Goal: Check status: Check status

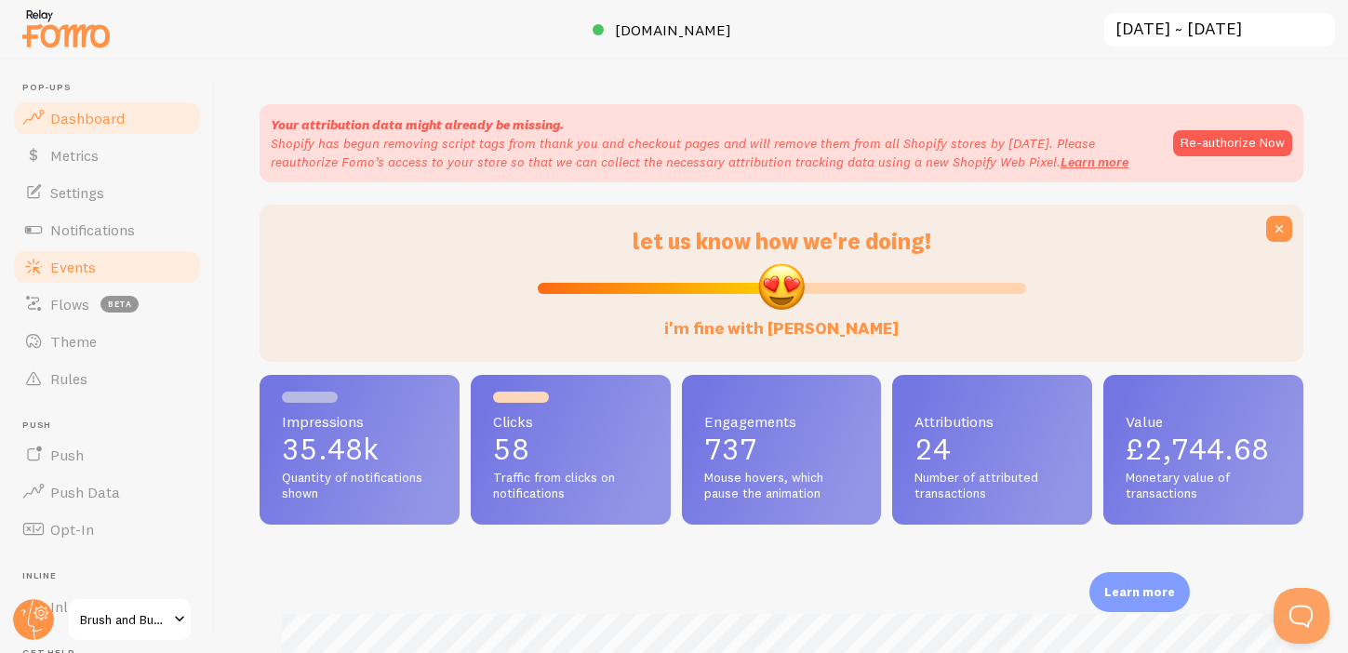
scroll to position [190, 0]
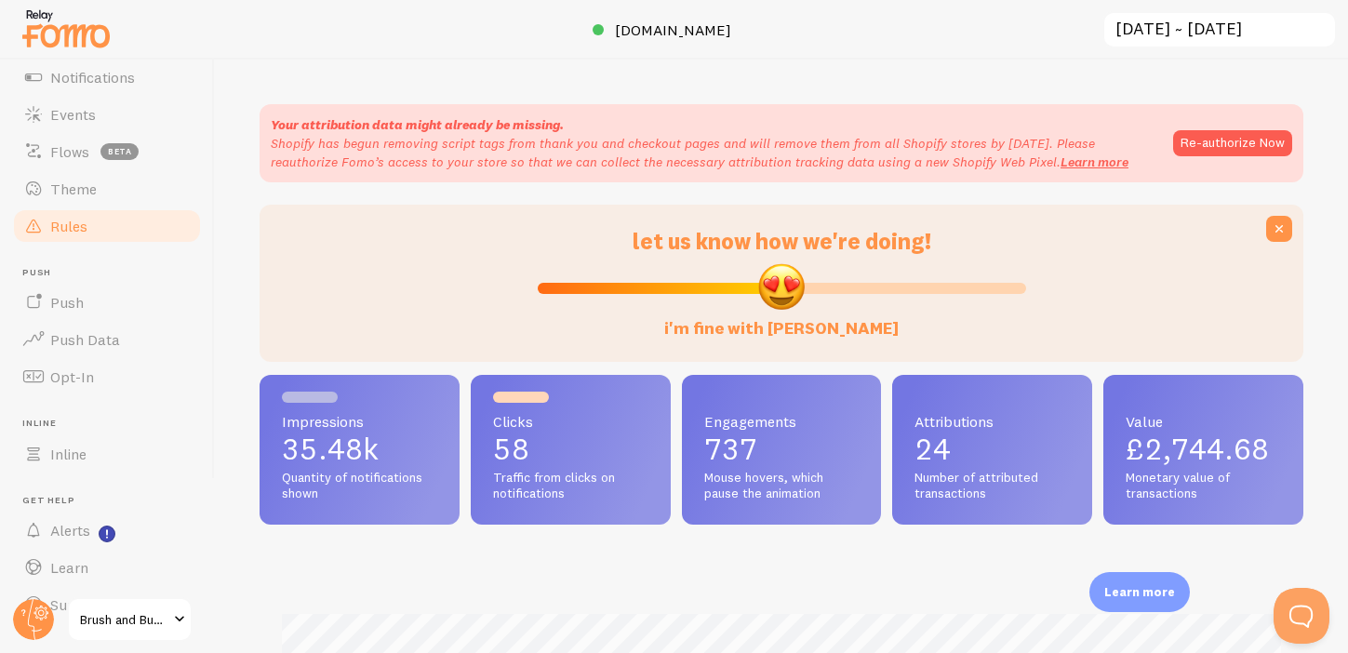
scroll to position [190, 0]
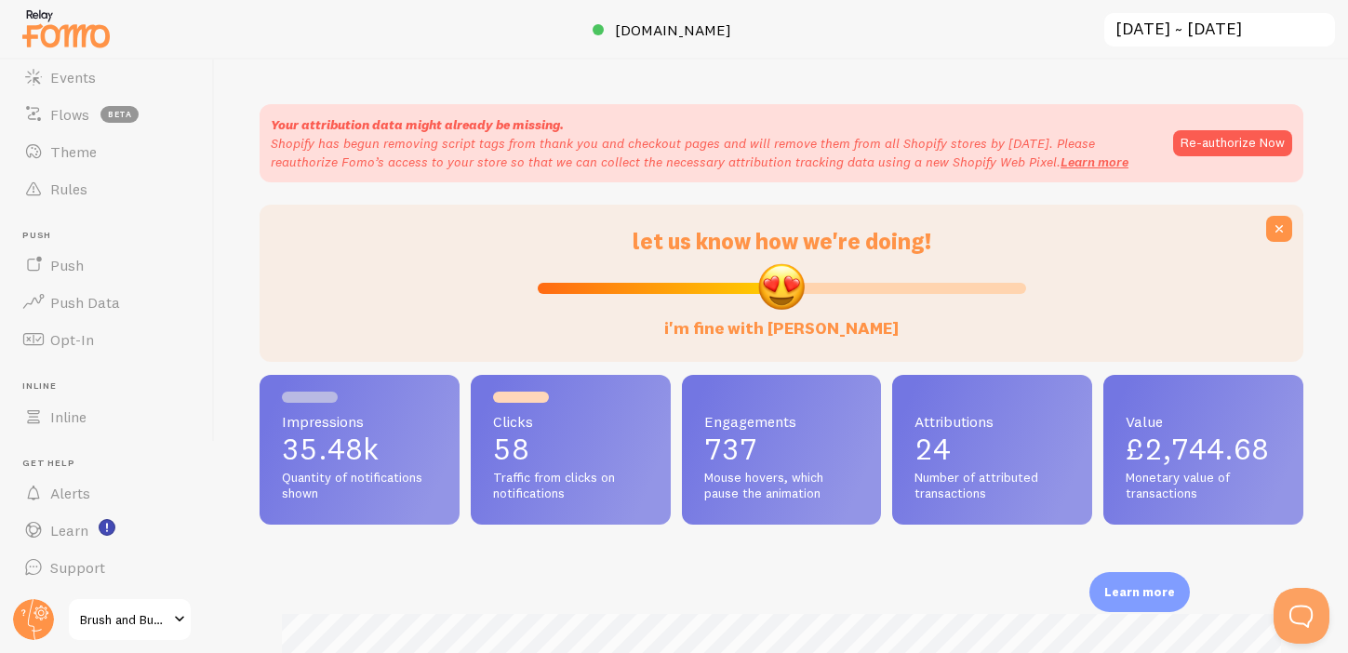
click at [1189, 25] on input "[DATE] ~ [DATE]" at bounding box center [1219, 30] width 234 height 38
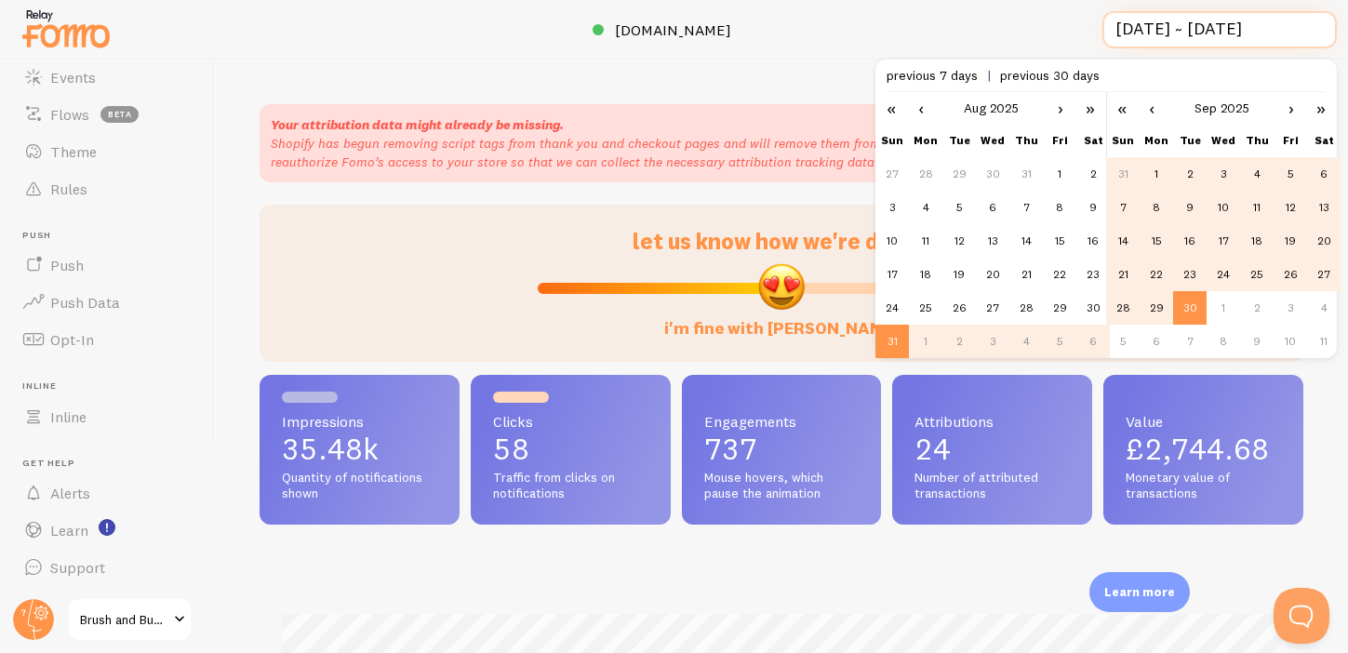
scroll to position [0, 0]
click at [927, 109] on link "‹" at bounding box center [921, 108] width 28 height 32
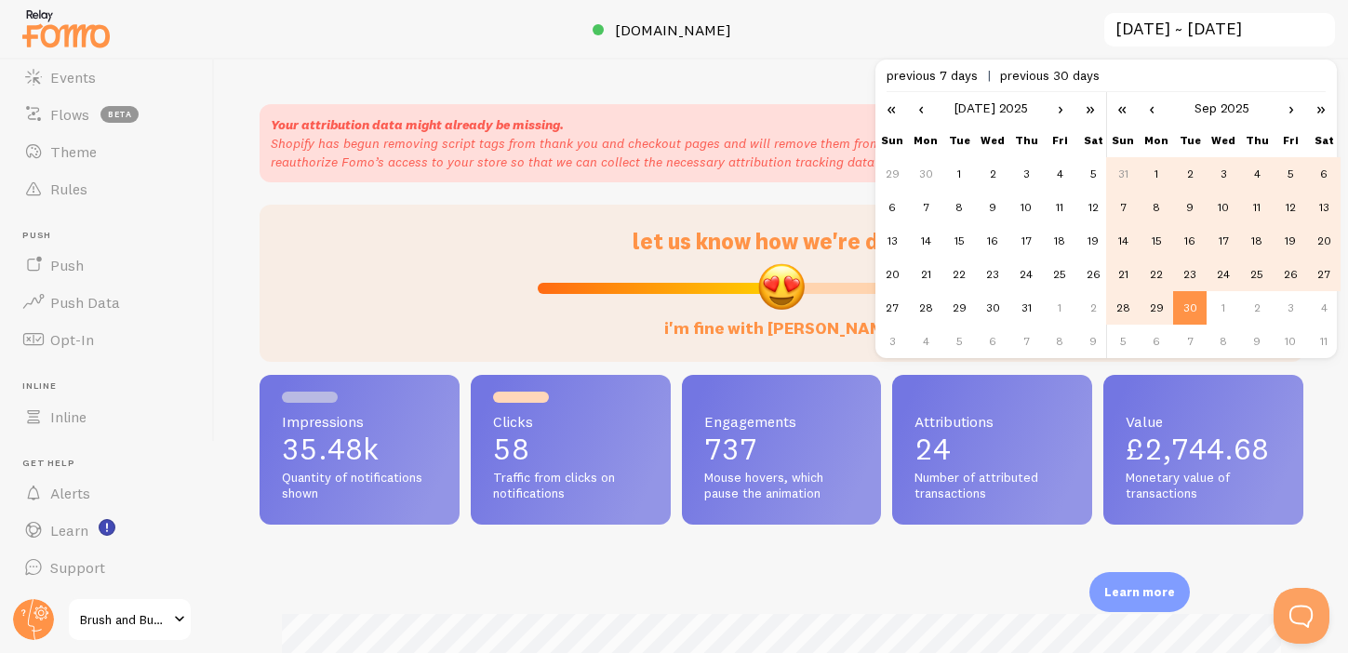
click at [927, 109] on link "‹" at bounding box center [921, 108] width 28 height 32
click at [1019, 171] on td "1" at bounding box center [1025, 173] width 33 height 33
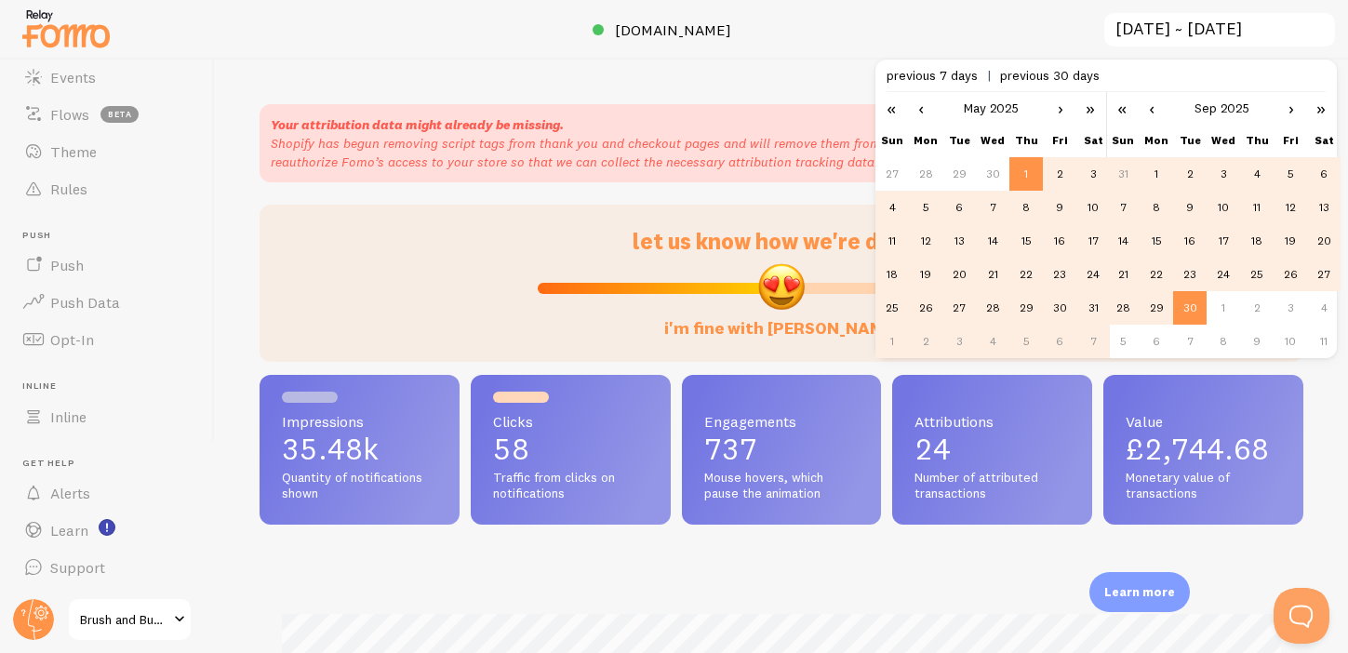
click at [1161, 110] on link "‹" at bounding box center [1152, 108] width 28 height 32
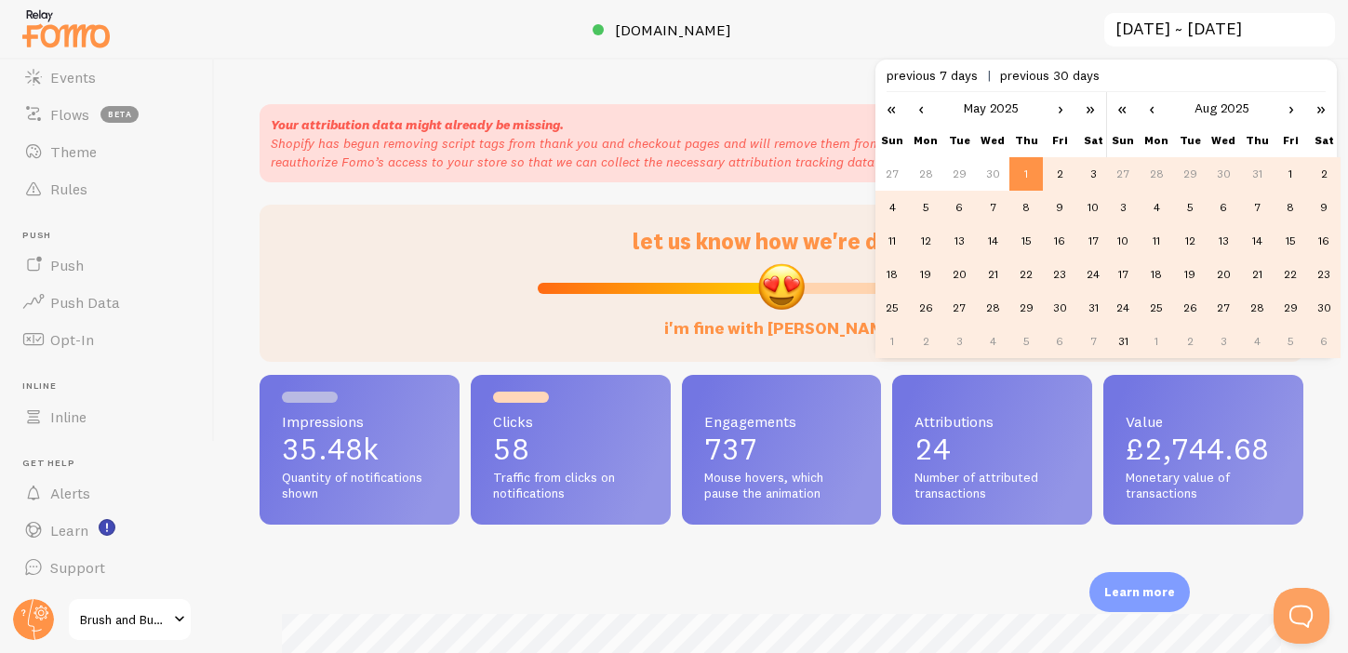
click at [1161, 110] on link "‹" at bounding box center [1152, 108] width 28 height 32
click at [1161, 111] on link "‹" at bounding box center [1152, 108] width 28 height 32
click at [1323, 308] on td "31" at bounding box center [1323, 307] width 33 height 33
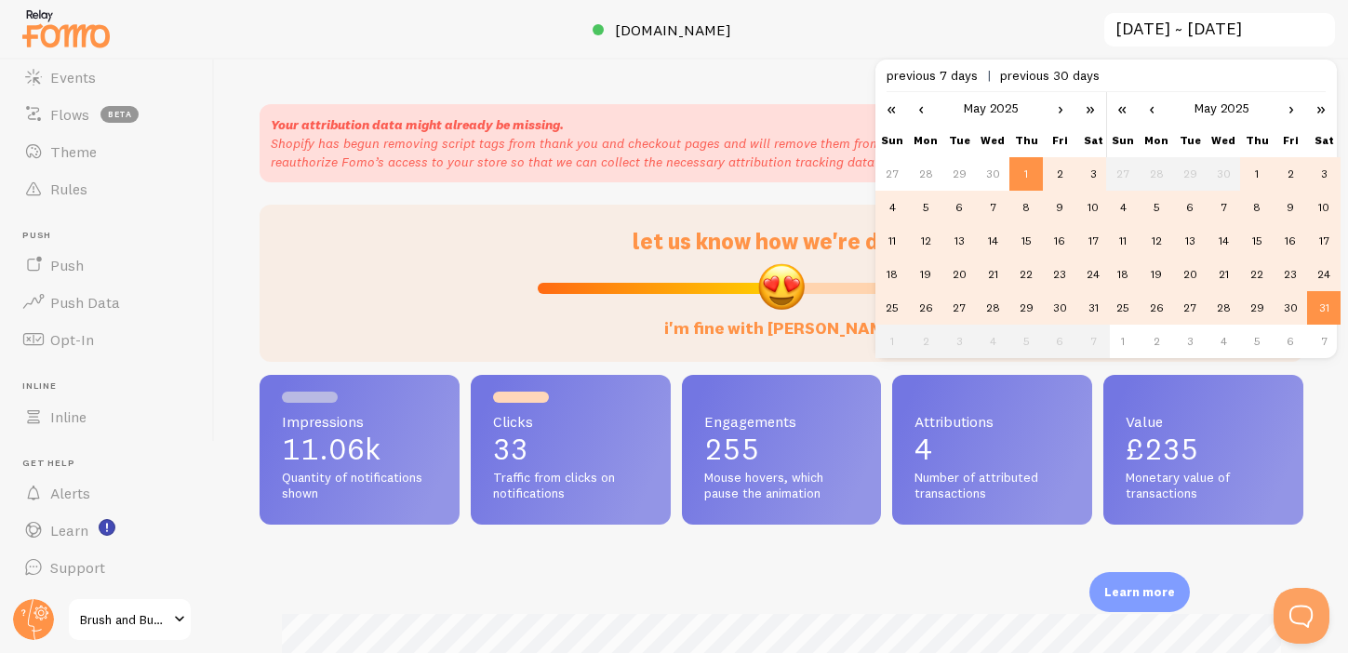
click at [1058, 109] on link "›" at bounding box center [1060, 108] width 28 height 32
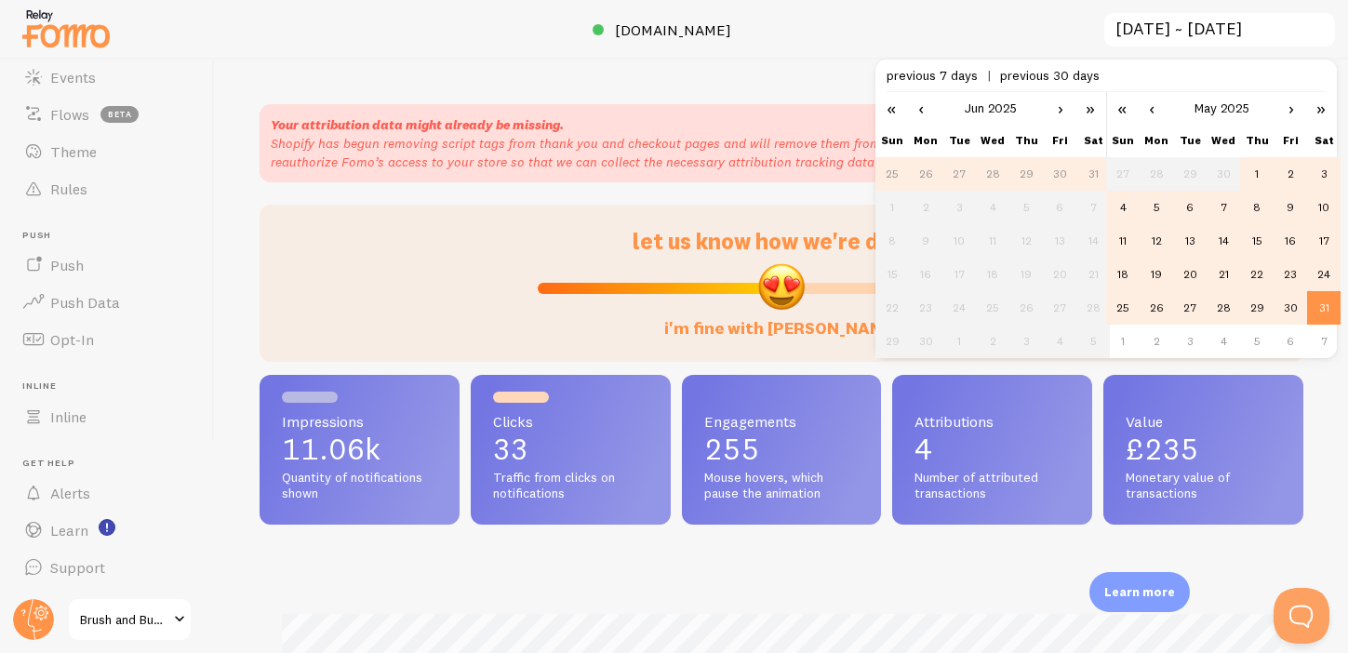
click at [1292, 108] on link "›" at bounding box center [1291, 108] width 28 height 32
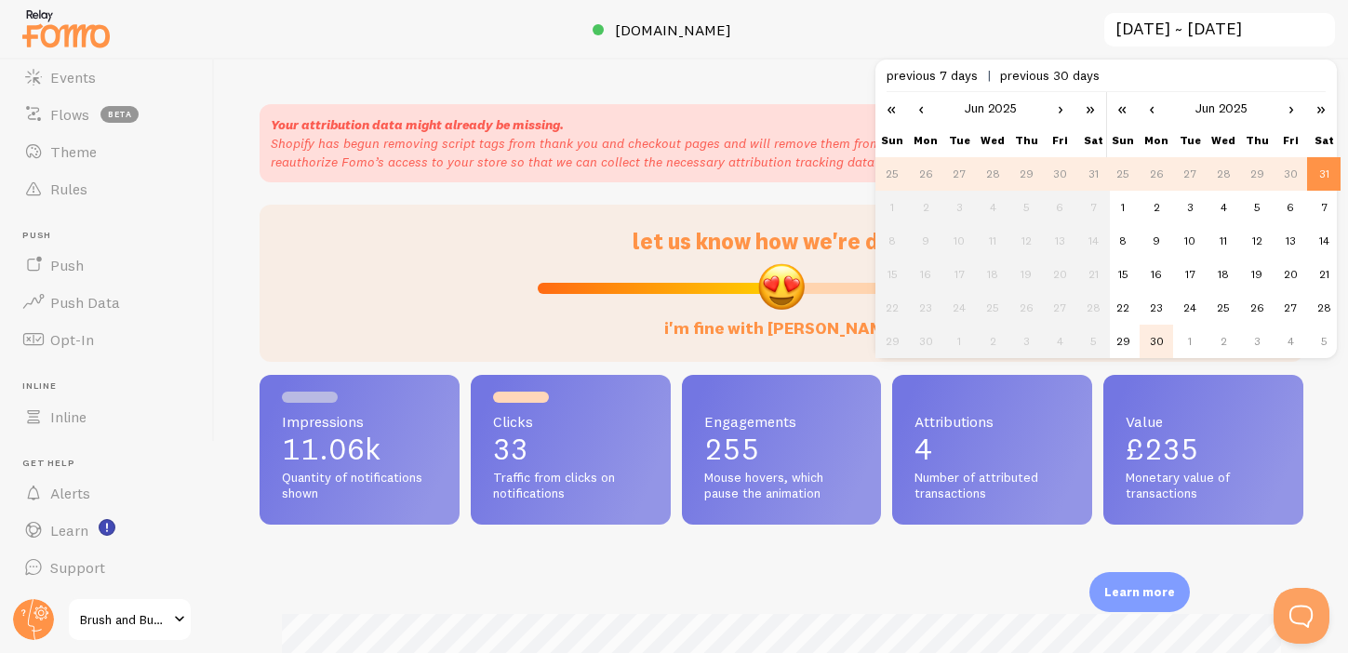
click at [1161, 341] on td "30" at bounding box center [1155, 341] width 33 height 33
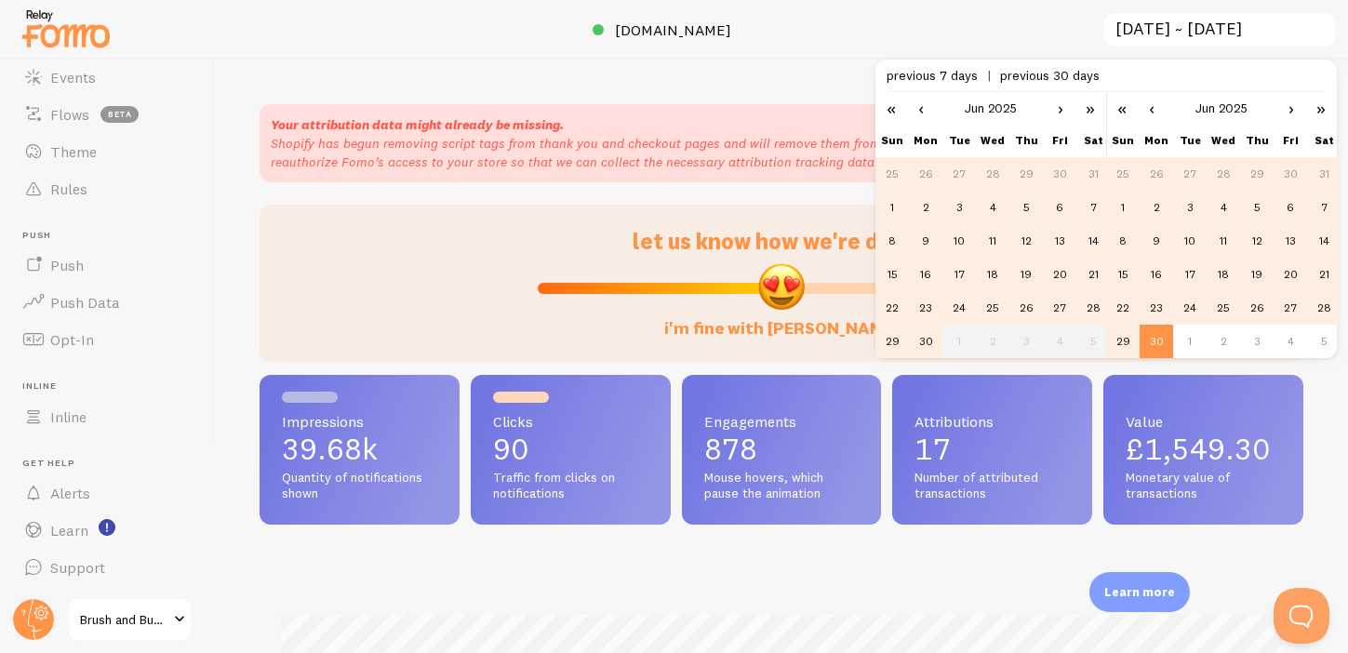
click at [896, 204] on td "1" at bounding box center [891, 207] width 33 height 33
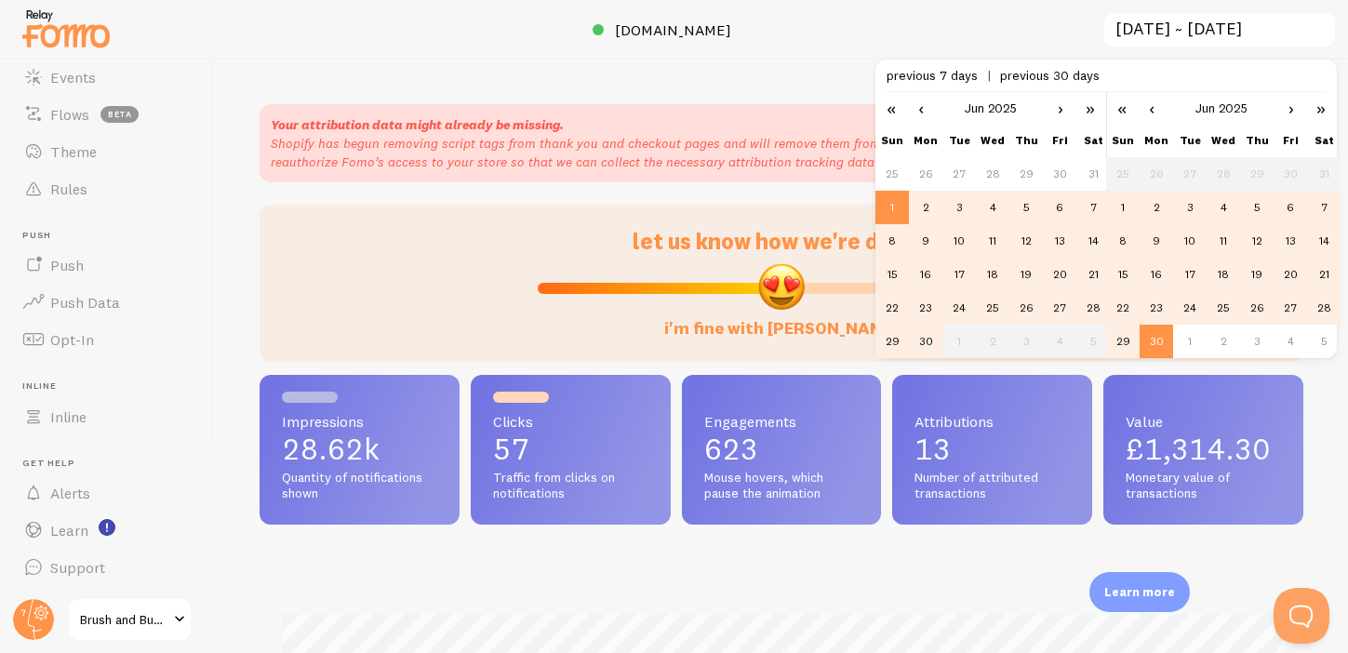
click at [1288, 107] on link "›" at bounding box center [1291, 108] width 28 height 32
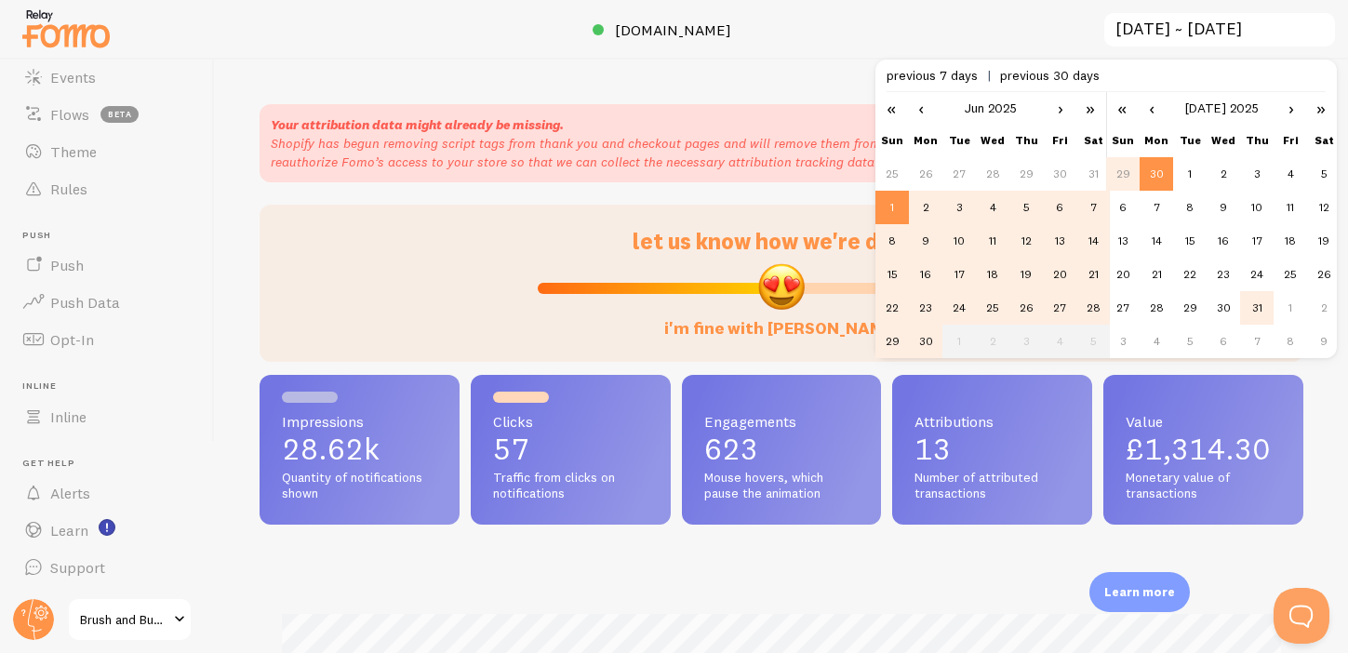
click at [1254, 300] on td "31" at bounding box center [1256, 307] width 33 height 33
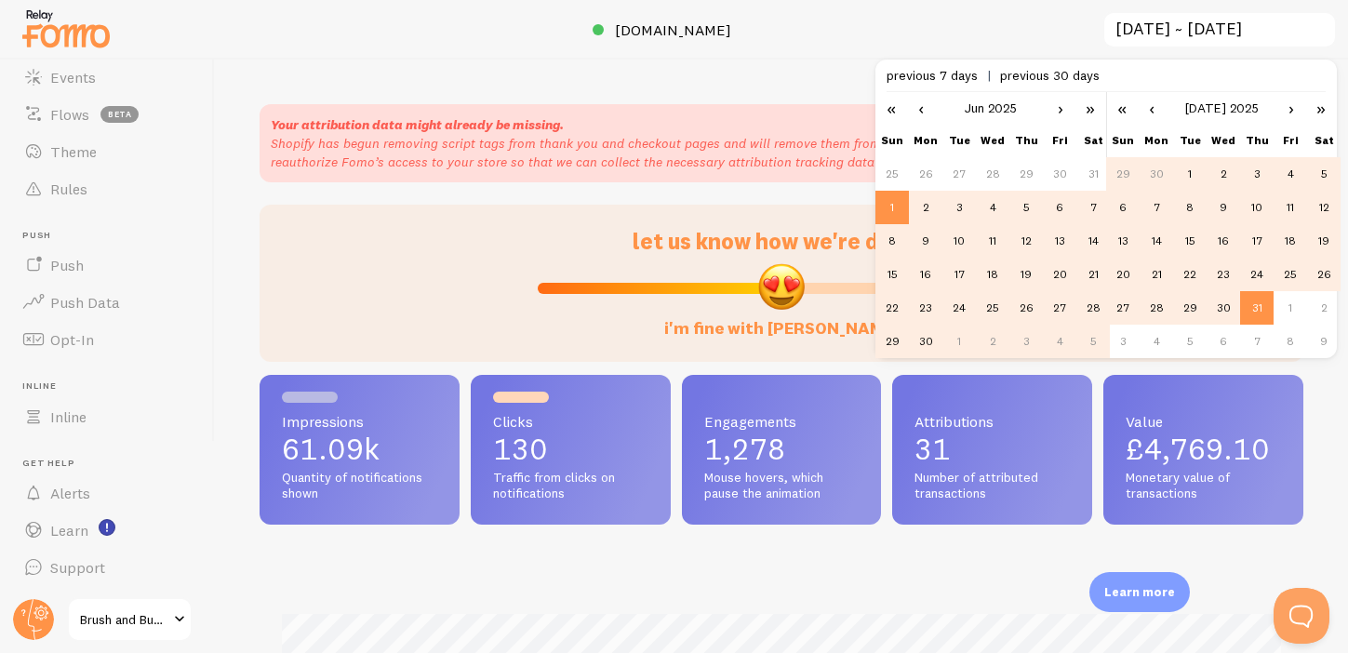
click at [1061, 108] on link "›" at bounding box center [1060, 108] width 28 height 32
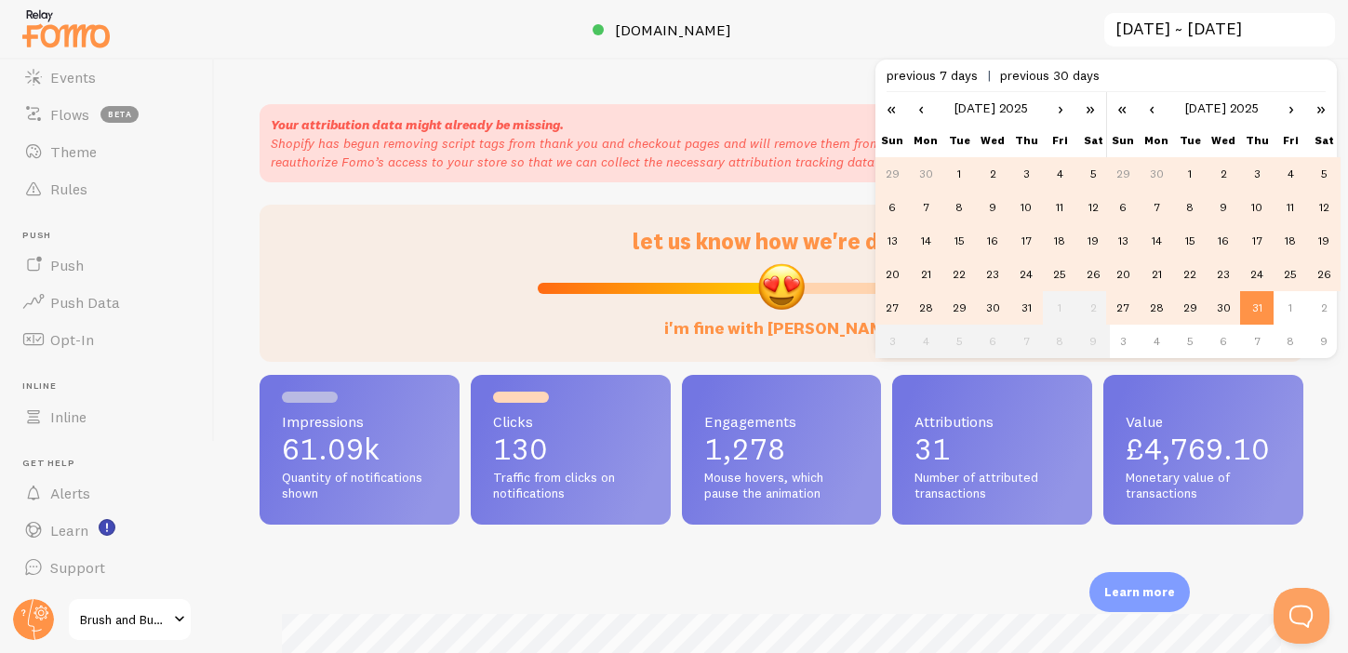
click at [955, 177] on td "1" at bounding box center [958, 173] width 33 height 33
click at [1283, 105] on link "›" at bounding box center [1291, 108] width 28 height 32
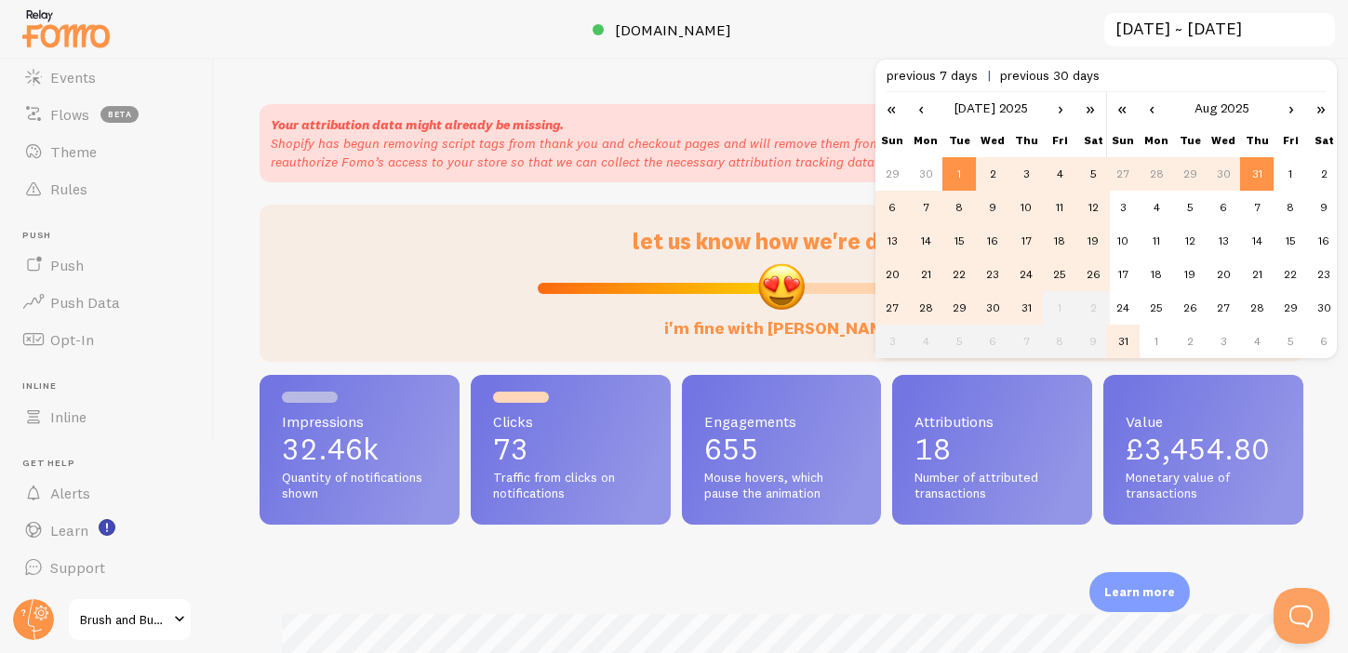
click at [1125, 342] on td "31" at bounding box center [1122, 341] width 33 height 33
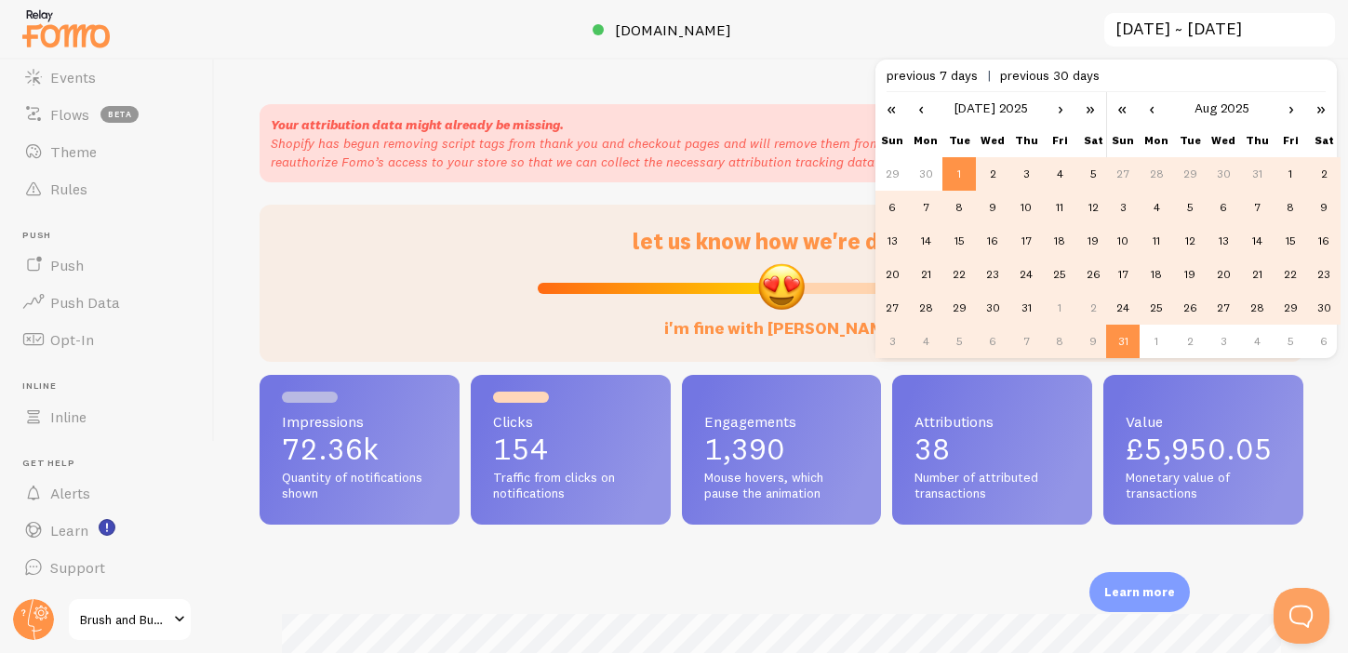
click at [1053, 109] on link "›" at bounding box center [1060, 108] width 28 height 32
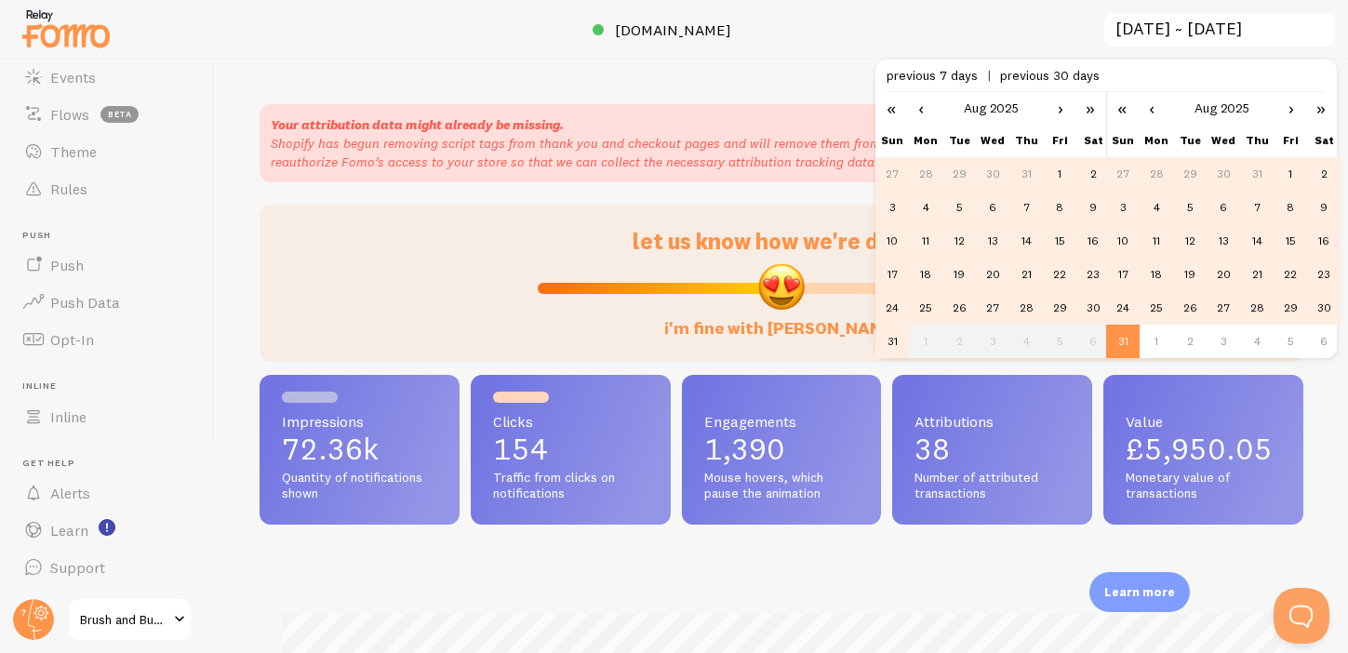
click at [1056, 178] on td "1" at bounding box center [1059, 173] width 33 height 33
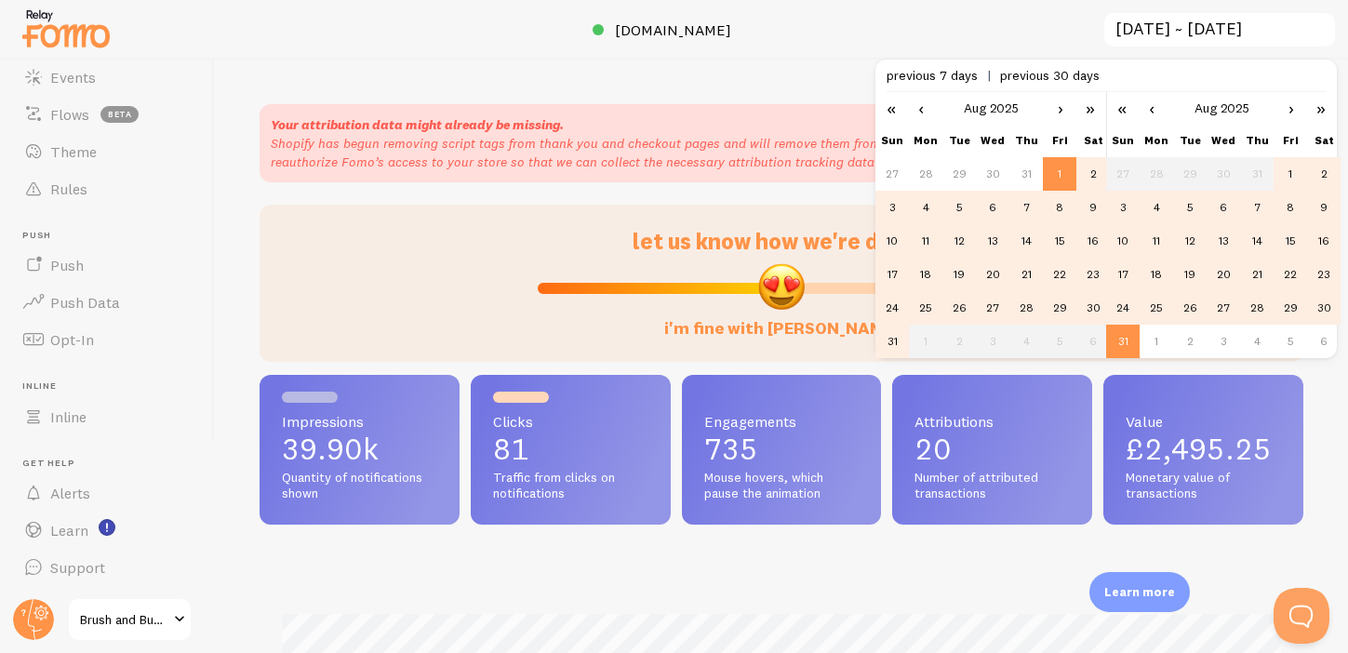
click at [1297, 108] on link "›" at bounding box center [1291, 108] width 28 height 32
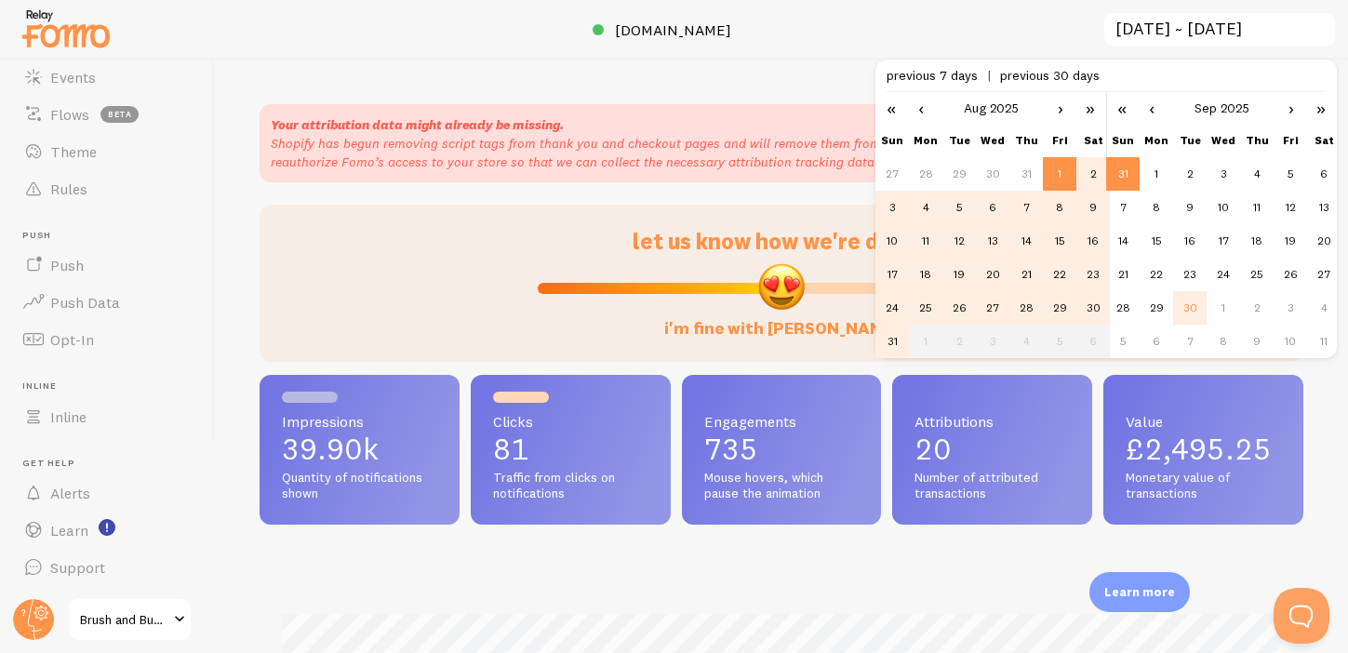
click at [1191, 309] on td "30" at bounding box center [1189, 307] width 33 height 33
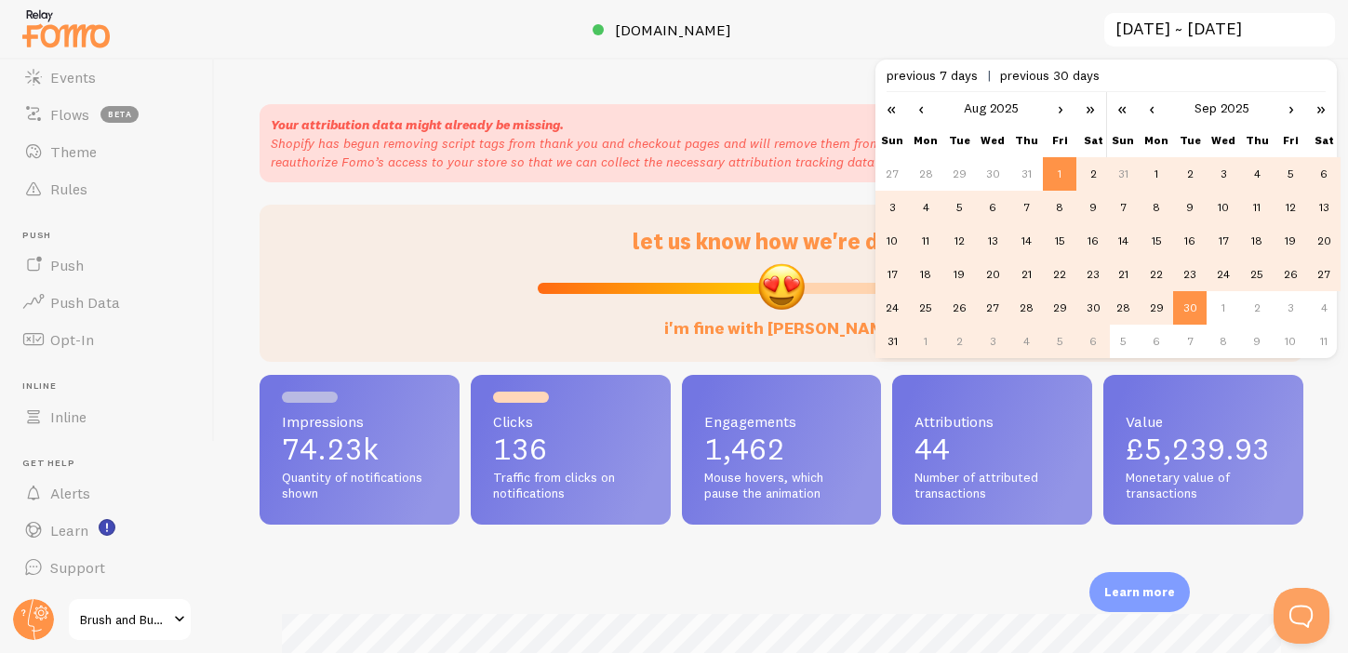
click at [1061, 110] on link "›" at bounding box center [1060, 108] width 28 height 32
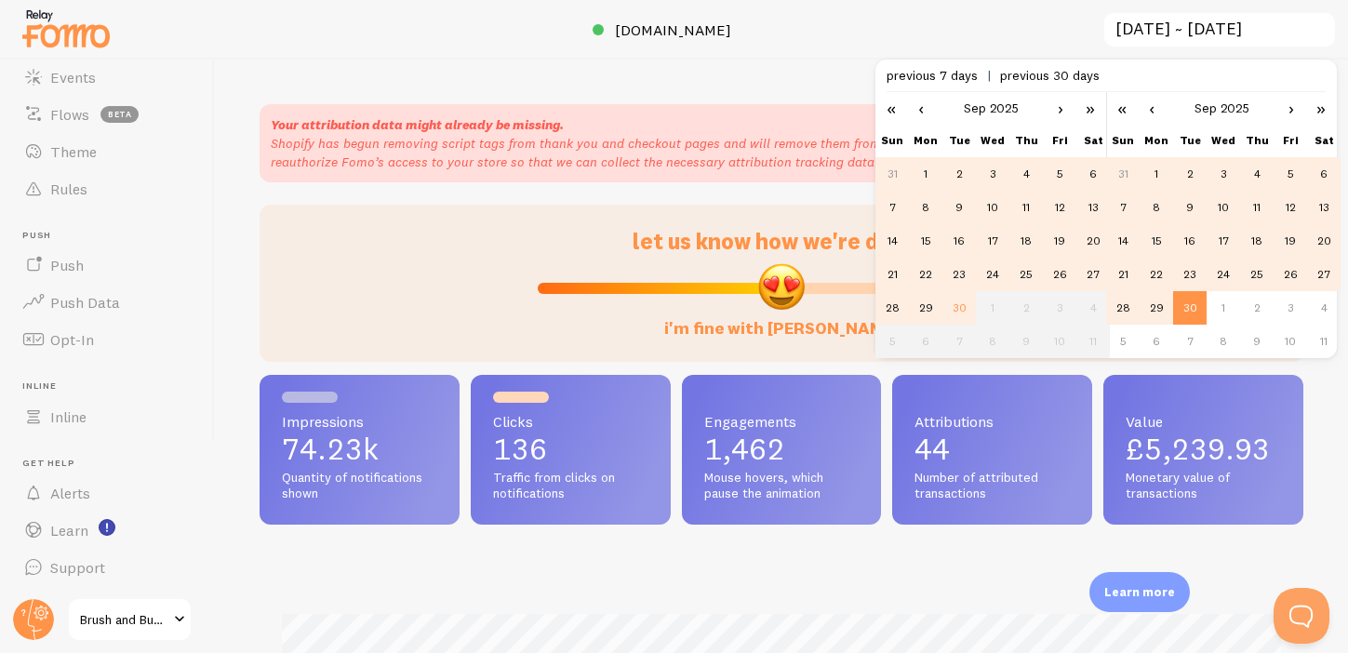
click at [929, 173] on td "1" at bounding box center [925, 173] width 33 height 33
type input "2025-09-01 ~ 2025-09-30"
